Goal: Transaction & Acquisition: Book appointment/travel/reservation

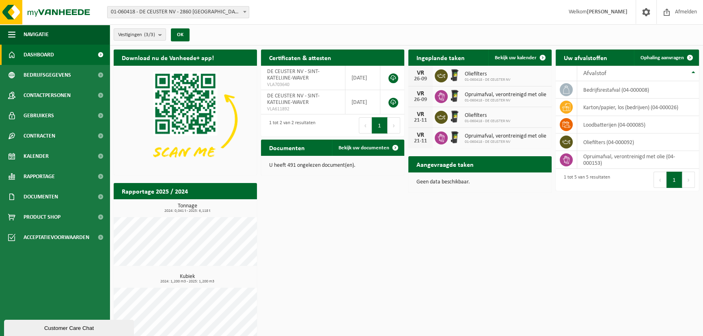
click at [218, 33] on div "Vestigingen (3/3) Alles selecteren Alles deselecteren Actieve selecteren DE CEU…" at bounding box center [406, 34] width 593 height 21
click at [207, 35] on div "Vestigingen (3/3) Alles selecteren Alles deselecteren Actieve selecteren DE CEU…" at bounding box center [406, 34] width 593 height 21
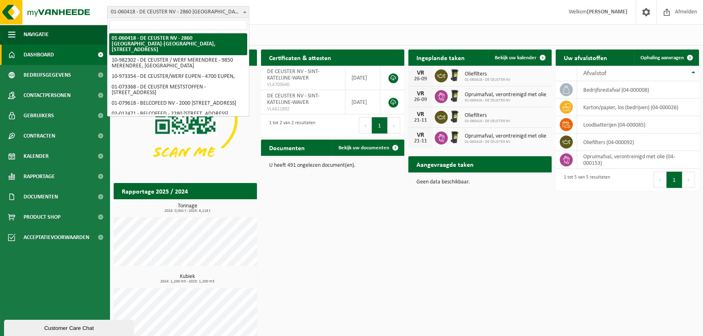
click at [246, 11] on b at bounding box center [244, 12] width 3 height 2
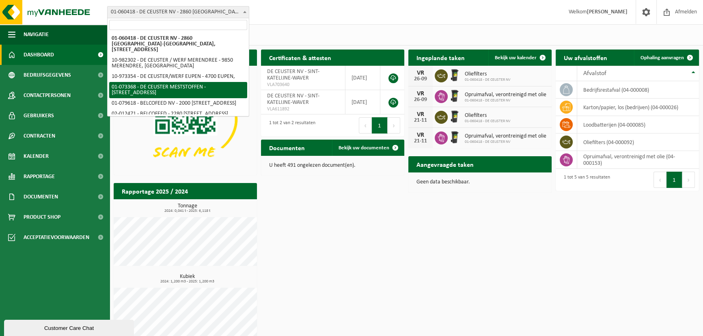
select select "16384"
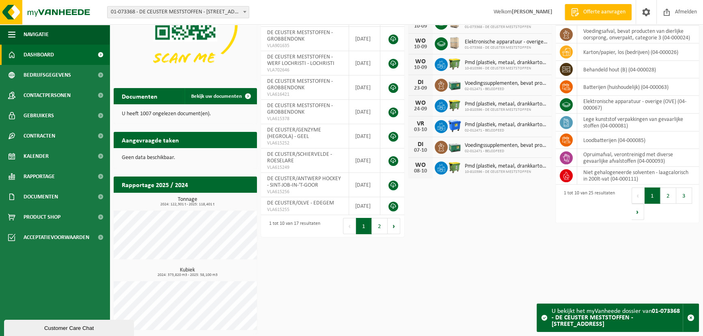
scroll to position [96, 0]
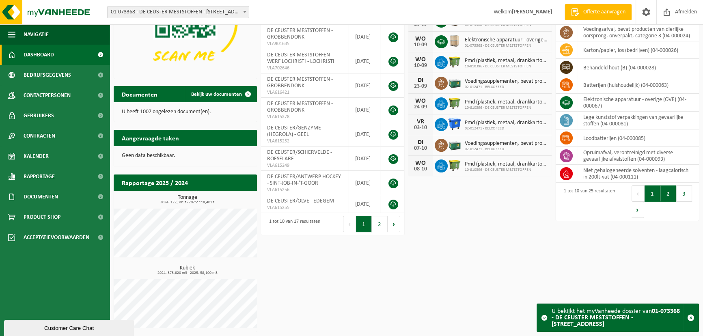
click at [670, 194] on button "2" at bounding box center [668, 193] width 16 height 16
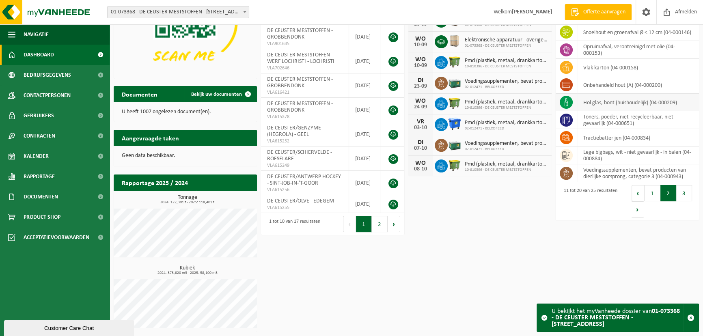
click at [603, 102] on td "hol glas, bont (huishoudelijk) (04-000209)" at bounding box center [638, 102] width 122 height 17
click at [565, 103] on icon at bounding box center [566, 102] width 8 height 8
click at [566, 103] on icon at bounding box center [566, 102] width 8 height 8
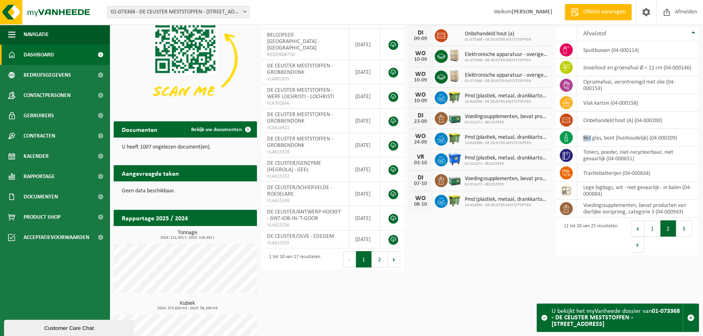
scroll to position [0, 0]
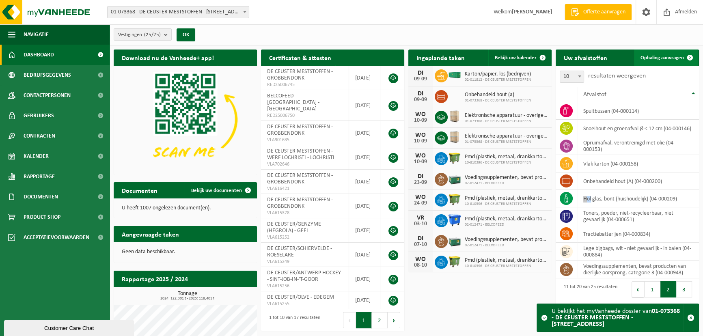
click at [664, 57] on span "Ophaling aanvragen" at bounding box center [661, 57] width 43 height 5
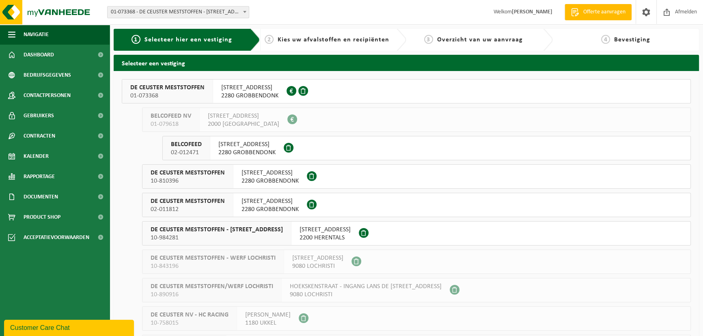
click at [252, 87] on span "BANNERLAAN 79" at bounding box center [249, 88] width 57 height 8
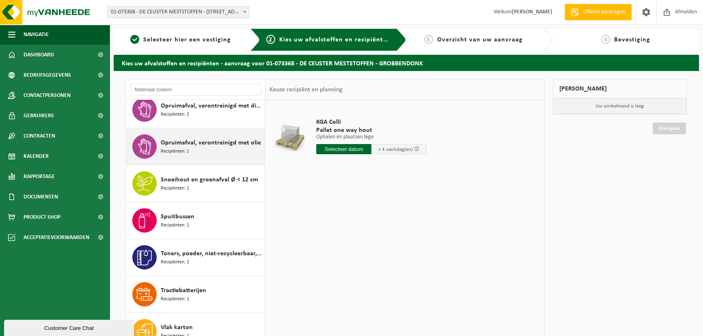
scroll to position [419, 0]
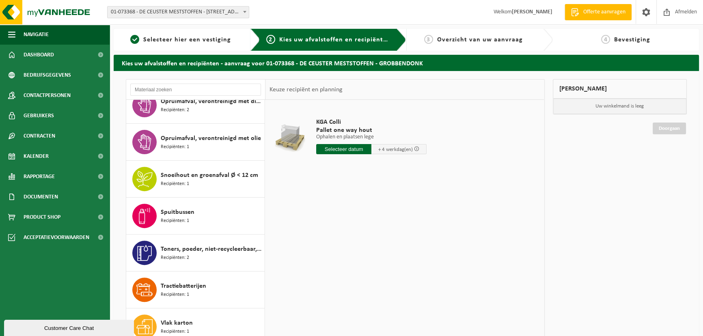
click at [246, 11] on b at bounding box center [244, 12] width 3 height 2
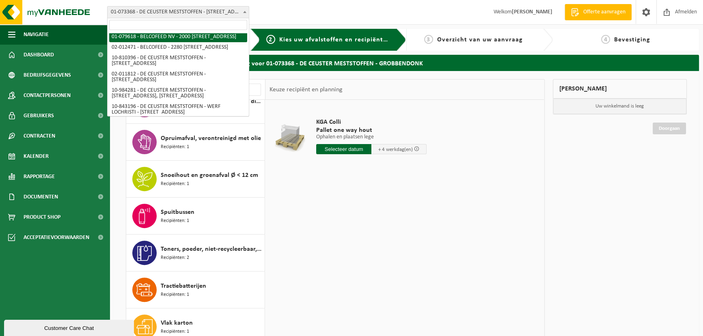
scroll to position [50, 0]
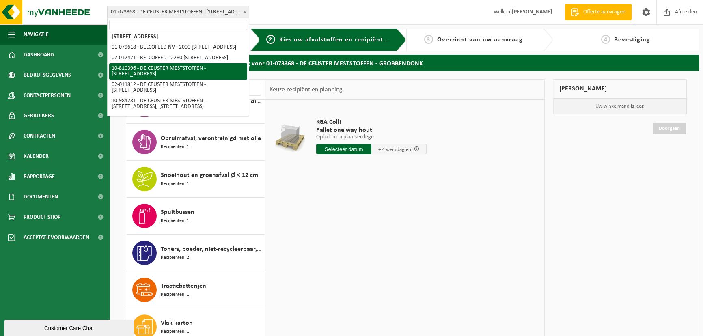
select select "35875"
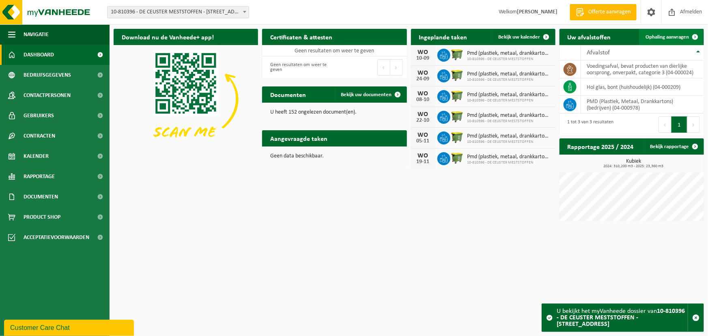
click at [692, 35] on span at bounding box center [695, 37] width 16 height 16
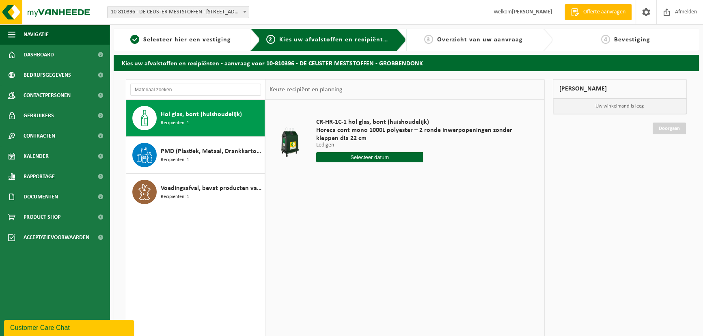
click at [177, 115] on span "Hol glas, bont (huishoudelijk)" at bounding box center [201, 115] width 81 height 10
click at [380, 156] on input "text" at bounding box center [369, 157] width 107 height 10
click at [353, 215] on div "10" at bounding box center [352, 216] width 14 height 13
type input "Van [DATE]"
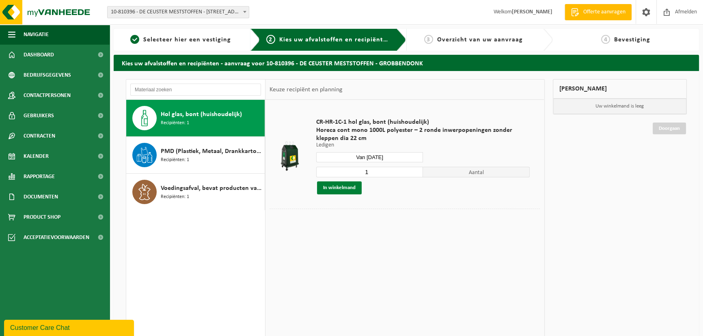
click at [339, 186] on button "In winkelmand" at bounding box center [339, 187] width 45 height 13
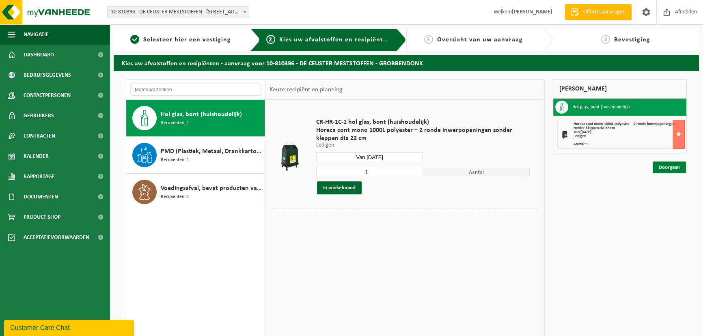
click at [669, 165] on link "Doorgaan" at bounding box center [669, 168] width 33 height 12
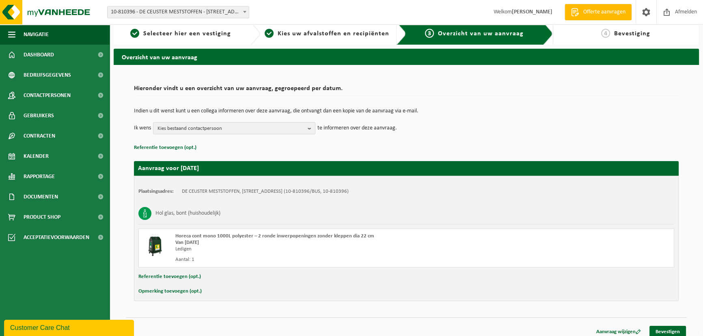
scroll to position [12, 0]
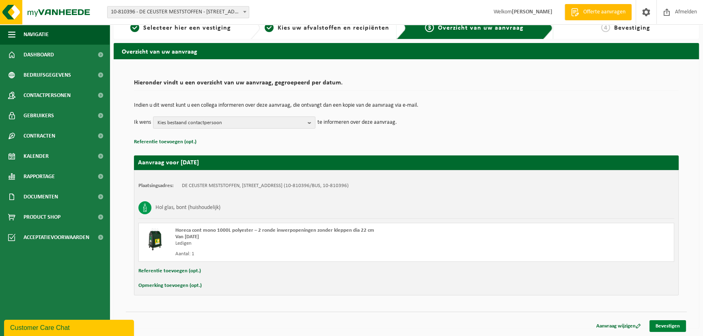
click at [668, 325] on link "Bevestigen" at bounding box center [667, 326] width 37 height 12
